Goal: Find specific page/section: Find specific page/section

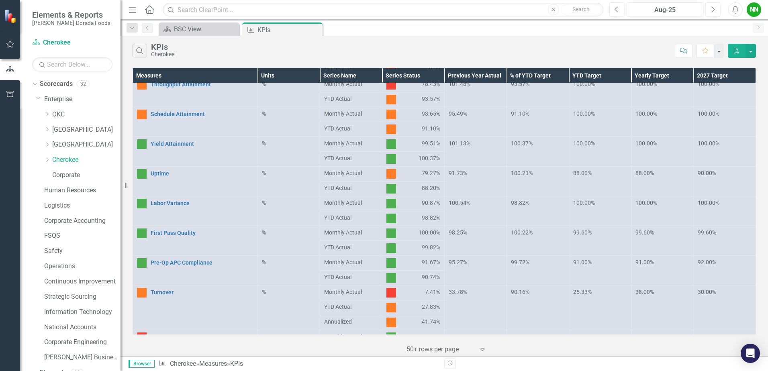
scroll to position [201, 0]
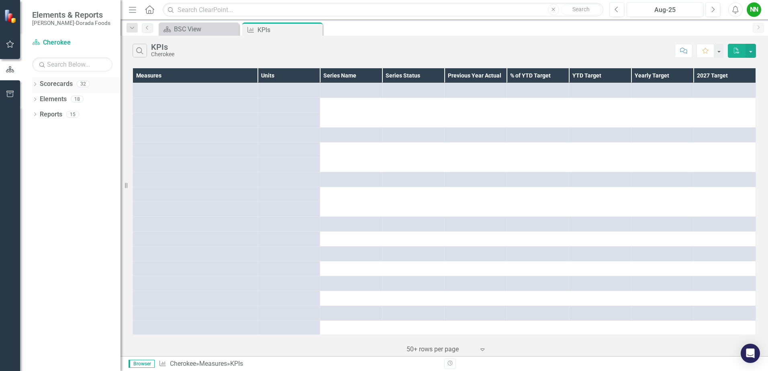
click at [37, 84] on icon "Dropdown" at bounding box center [35, 85] width 6 height 4
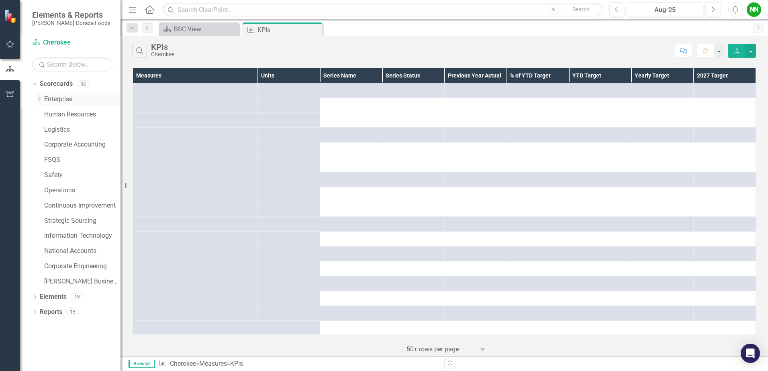
click at [61, 100] on link "Enterprise" at bounding box center [82, 99] width 76 height 9
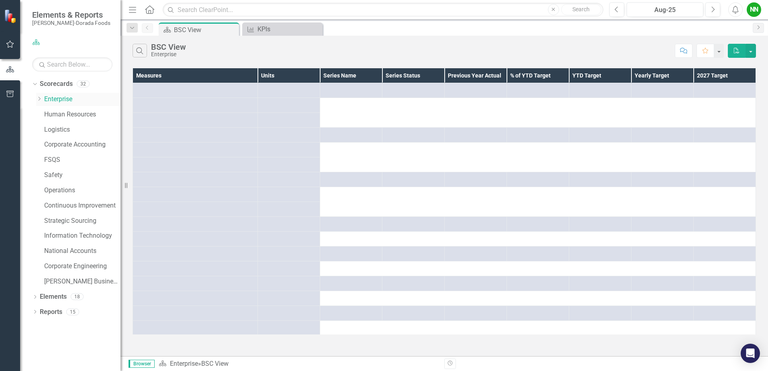
click at [39, 99] on icon "Dropdown" at bounding box center [39, 98] width 6 height 5
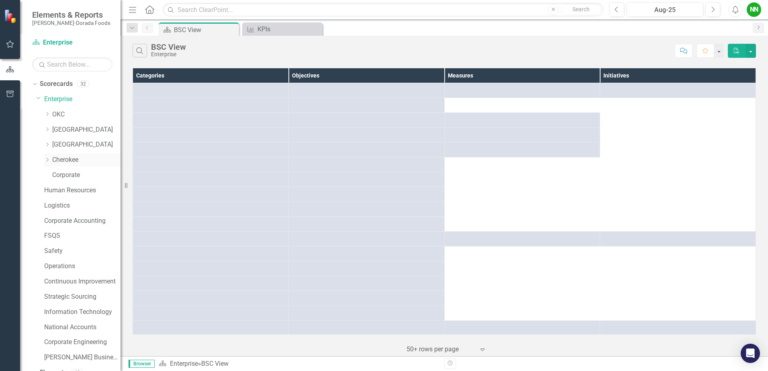
click at [73, 158] on link "Cherokee" at bounding box center [86, 159] width 68 height 9
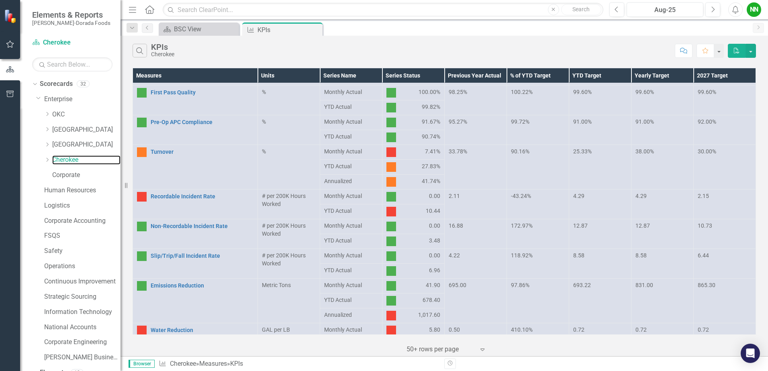
scroll to position [281, 0]
